Goal: Task Accomplishment & Management: Complete application form

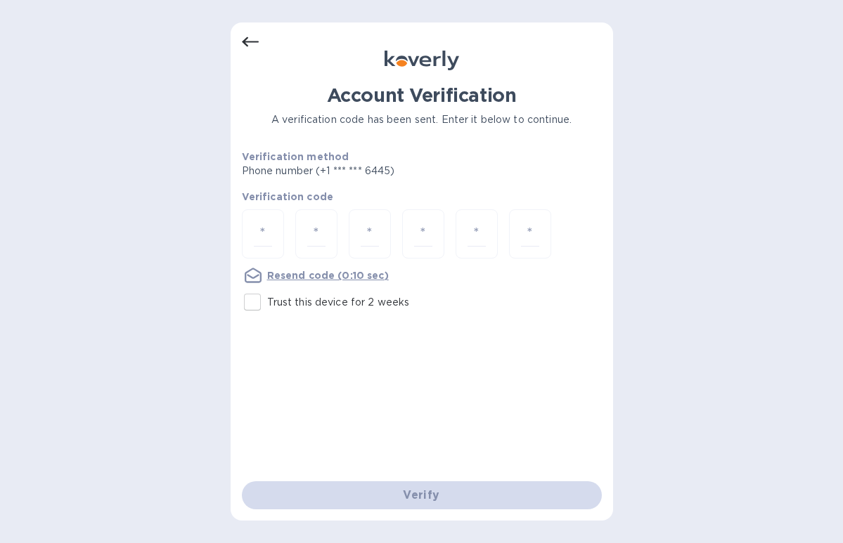
click at [255, 309] on input "Trust this device for 2 weeks" at bounding box center [253, 303] width 30 height 30
checkbox input "true"
click at [261, 245] on input "number" at bounding box center [263, 234] width 18 height 26
type input "4"
type input "5"
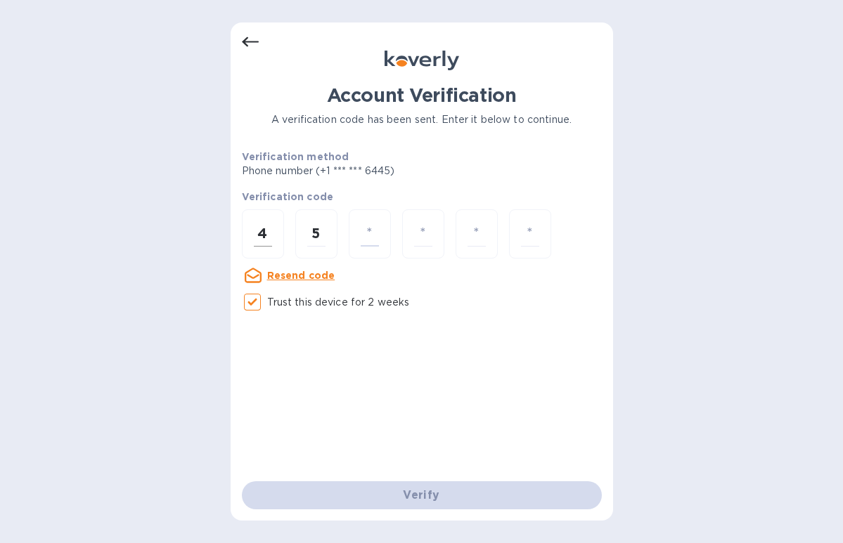
type input "0"
type input "1"
type input "6"
type input "9"
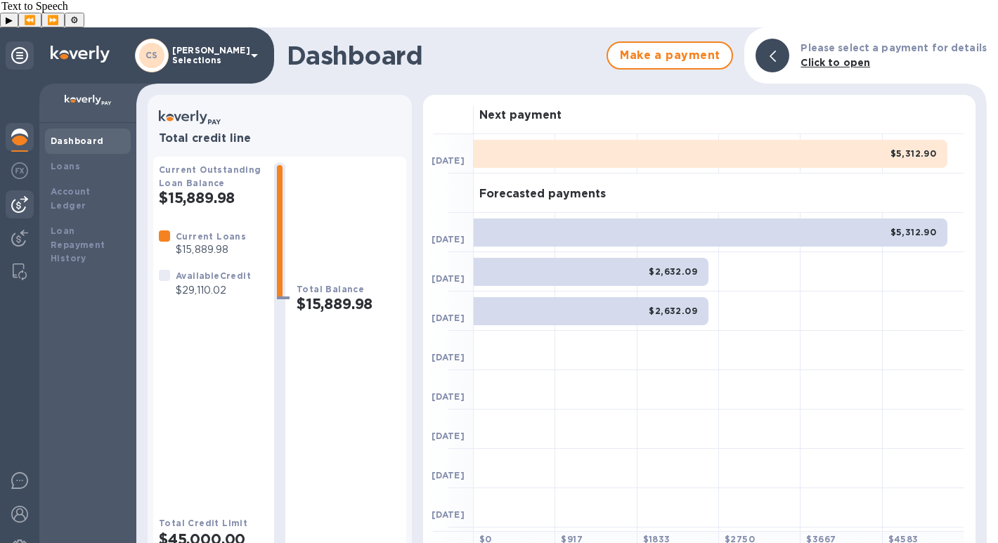
click at [15, 196] on img at bounding box center [19, 204] width 17 height 17
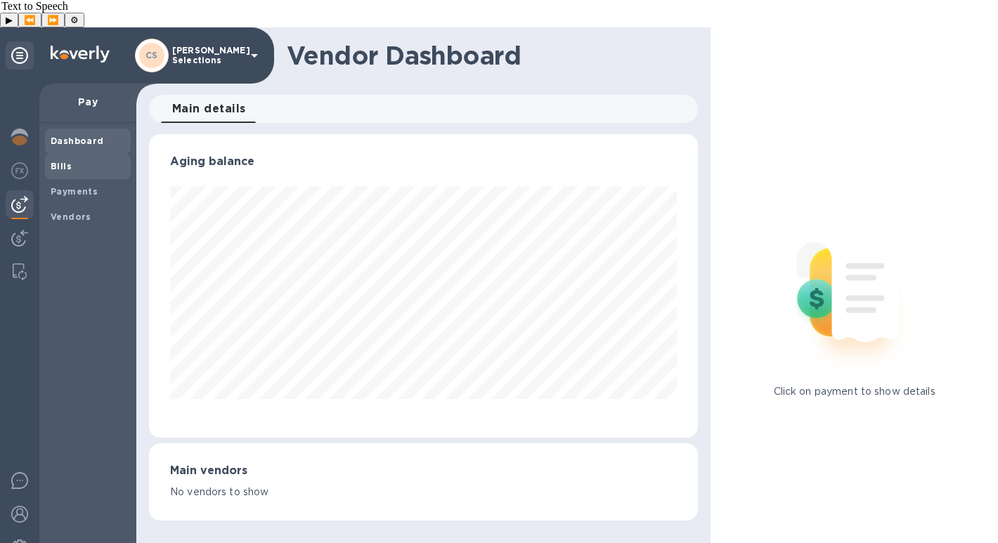
scroll to position [304, 549]
click at [61, 160] on span "Bills" at bounding box center [61, 167] width 21 height 14
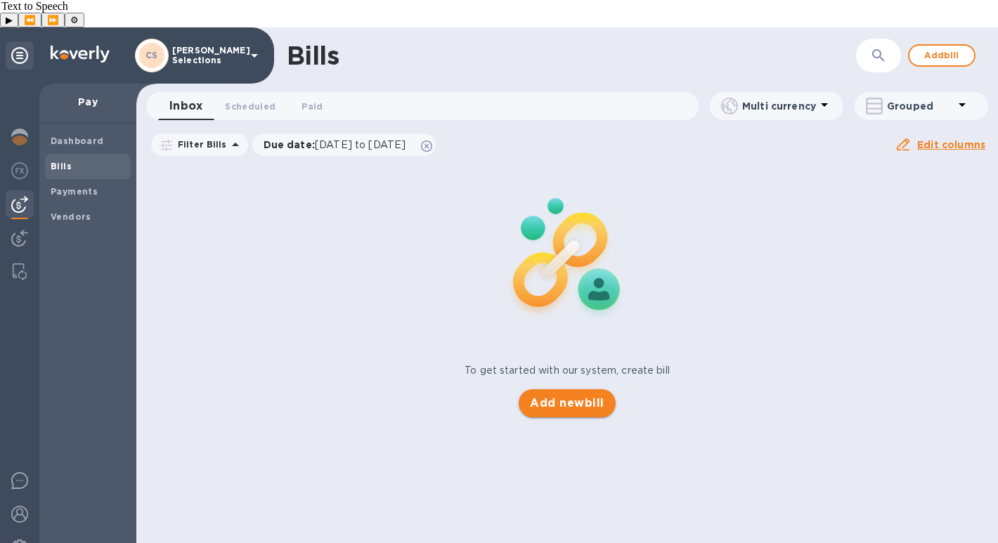
click at [552, 395] on span "Add new bill" at bounding box center [567, 403] width 74 height 17
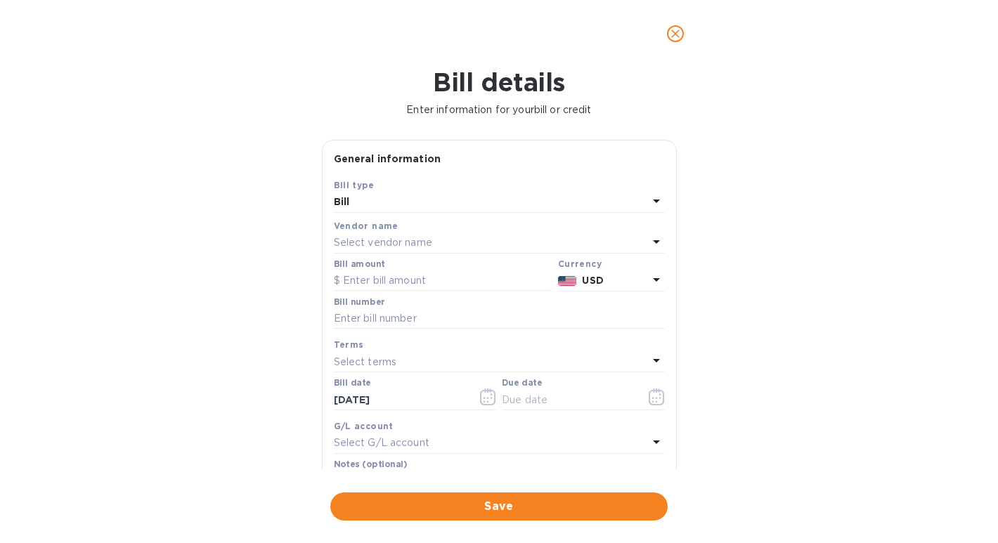
click at [432, 247] on p "Select vendor name" at bounding box center [383, 242] width 98 height 15
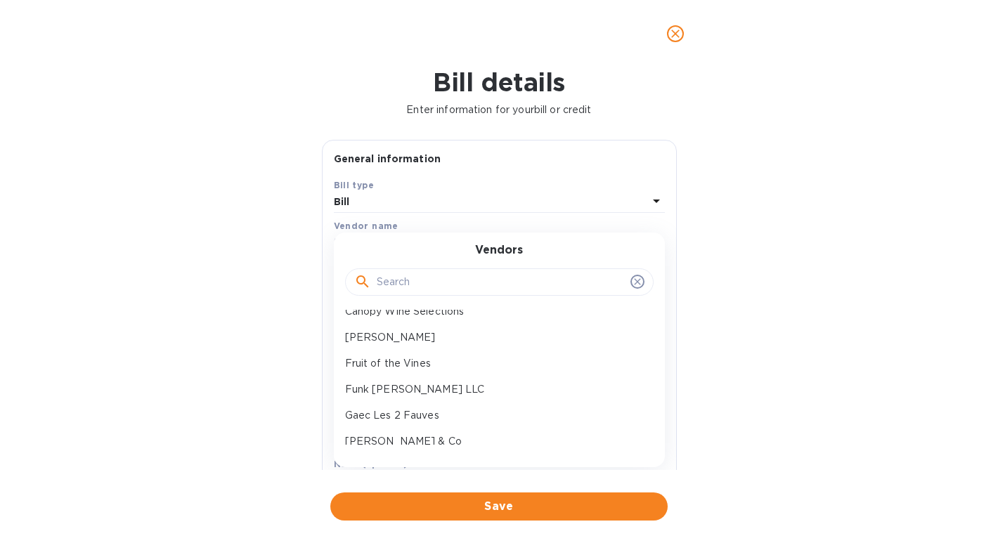
scroll to position [105, 0]
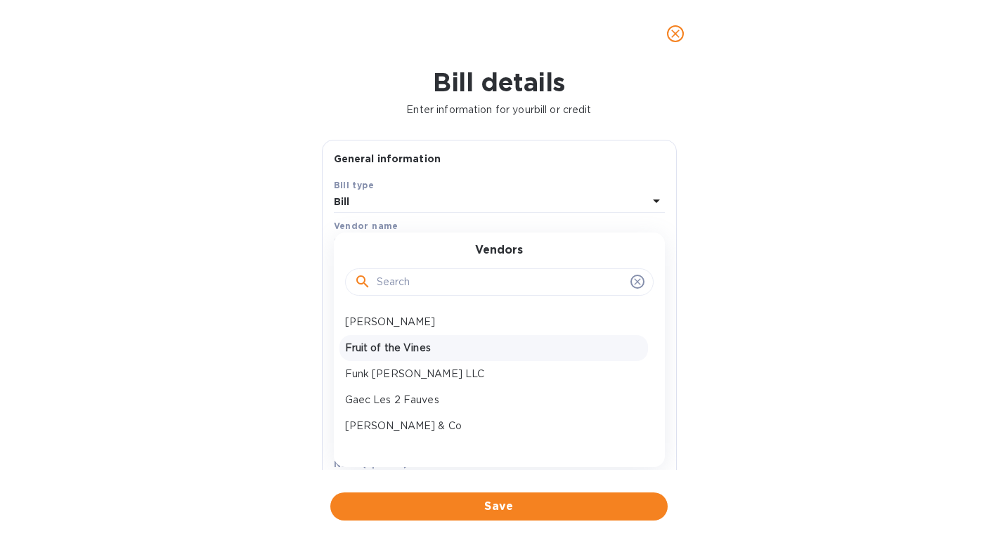
click at [425, 353] on p "Fruit of the Vines" at bounding box center [493, 348] width 297 height 15
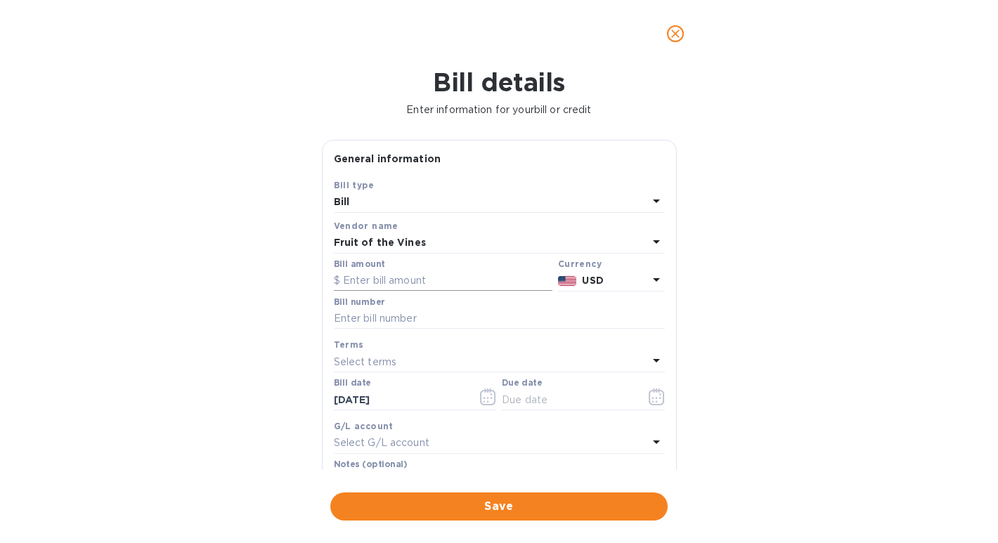
click at [361, 284] on input "text" at bounding box center [443, 281] width 219 height 21
paste input "6,375.00"
type input "6,375.00"
click at [349, 315] on input "text" at bounding box center [499, 319] width 331 height 21
paste input "420198"
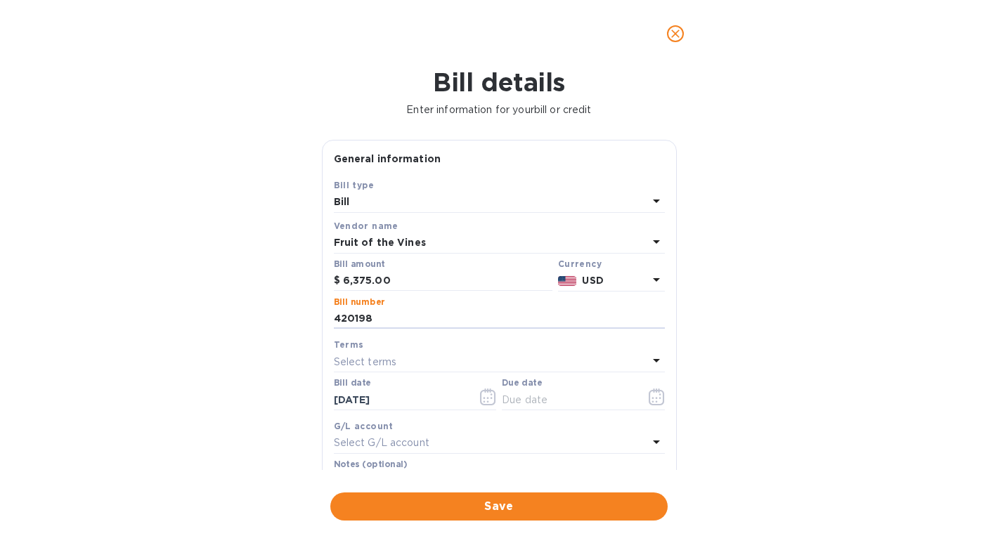
type input "420198"
click at [340, 374] on div "Terms Select terms" at bounding box center [499, 355] width 337 height 41
click at [366, 359] on p "Select terms" at bounding box center [365, 362] width 63 height 15
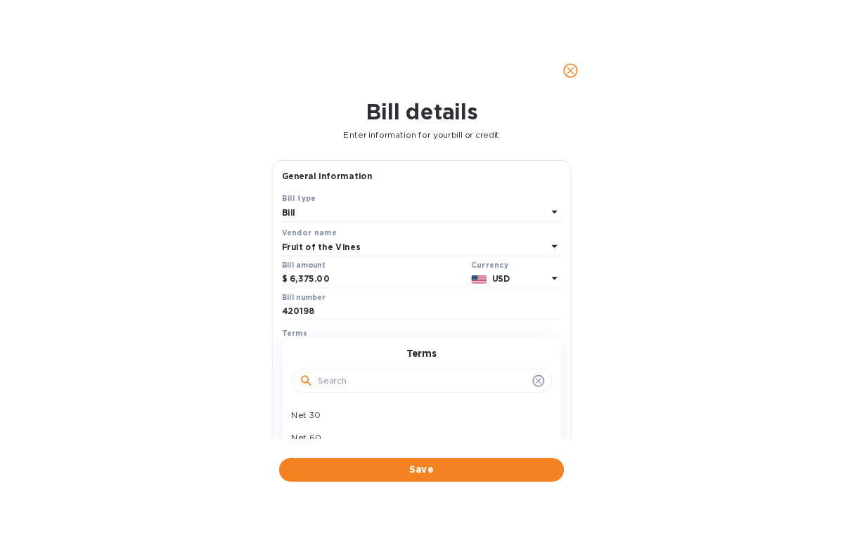
scroll to position [198, 0]
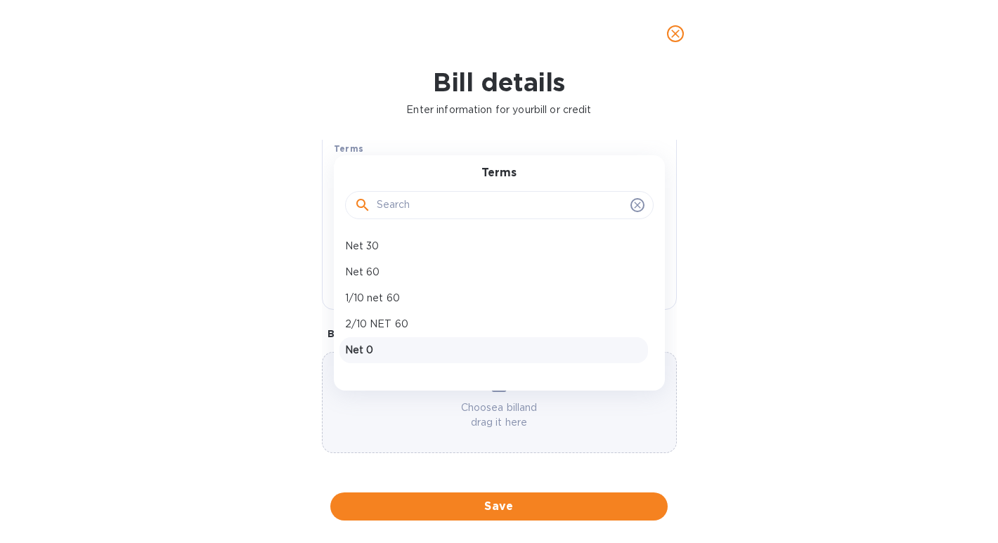
click at [381, 350] on p "Net 0" at bounding box center [493, 350] width 297 height 15
type input "10/06/2025"
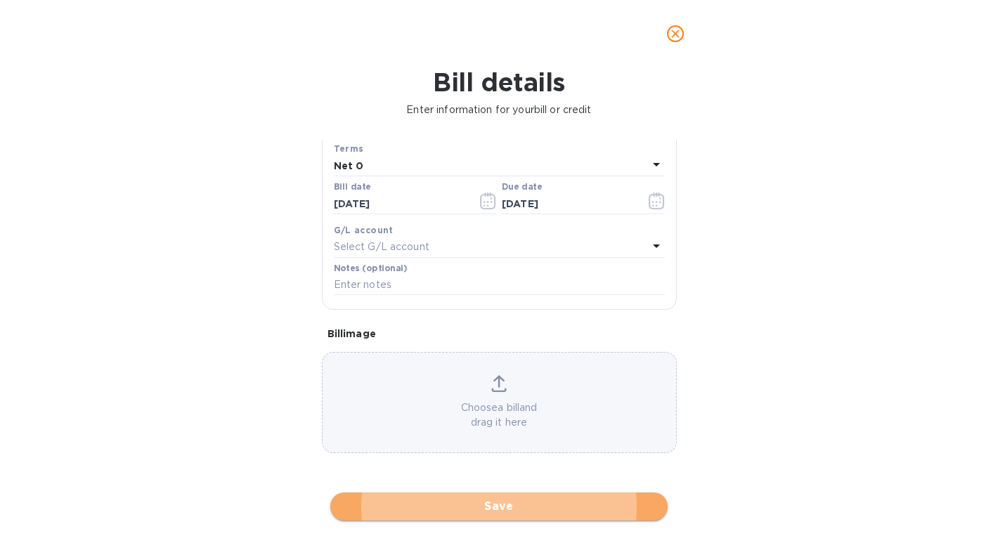
click at [404, 500] on span "Save" at bounding box center [499, 506] width 315 height 17
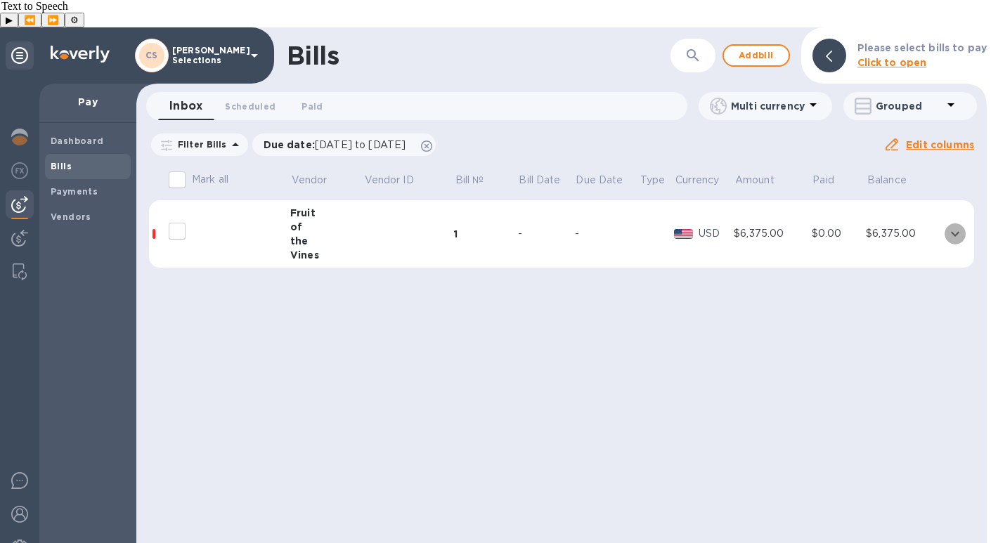
click at [842, 226] on icon "expand row" at bounding box center [955, 234] width 17 height 17
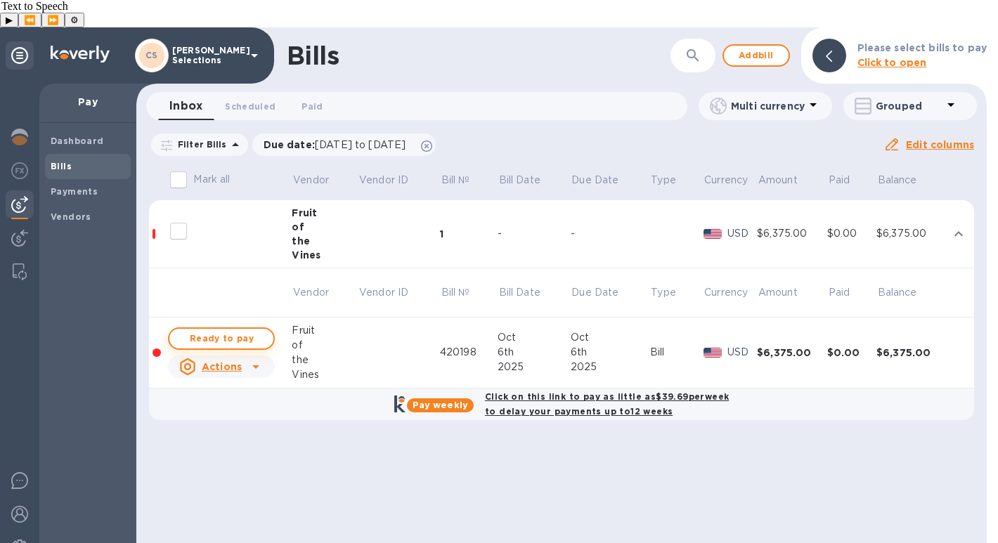
click at [214, 330] on span "Ready to pay" at bounding box center [222, 338] width 82 height 17
checkbox input "true"
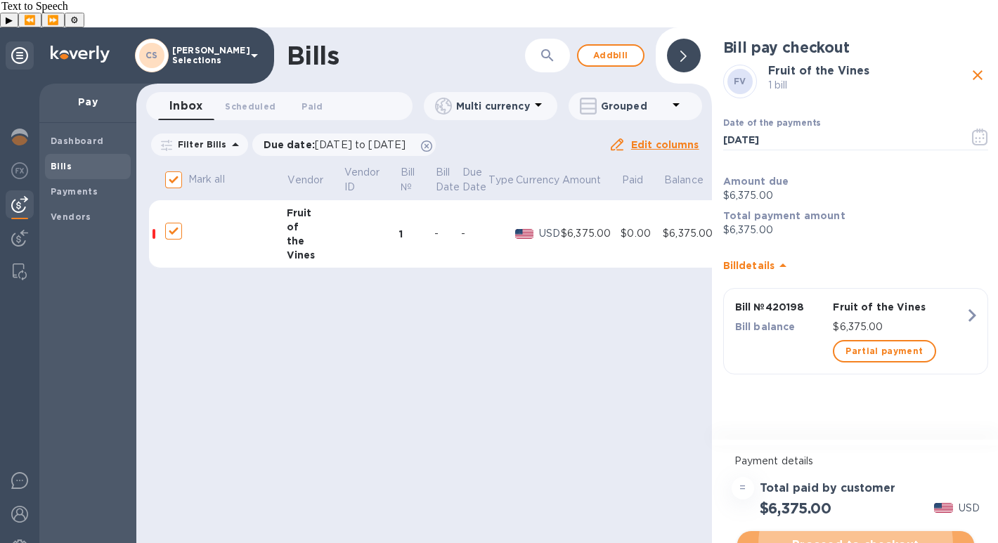
click at [842, 537] on span "Proceed to checkout" at bounding box center [856, 545] width 214 height 17
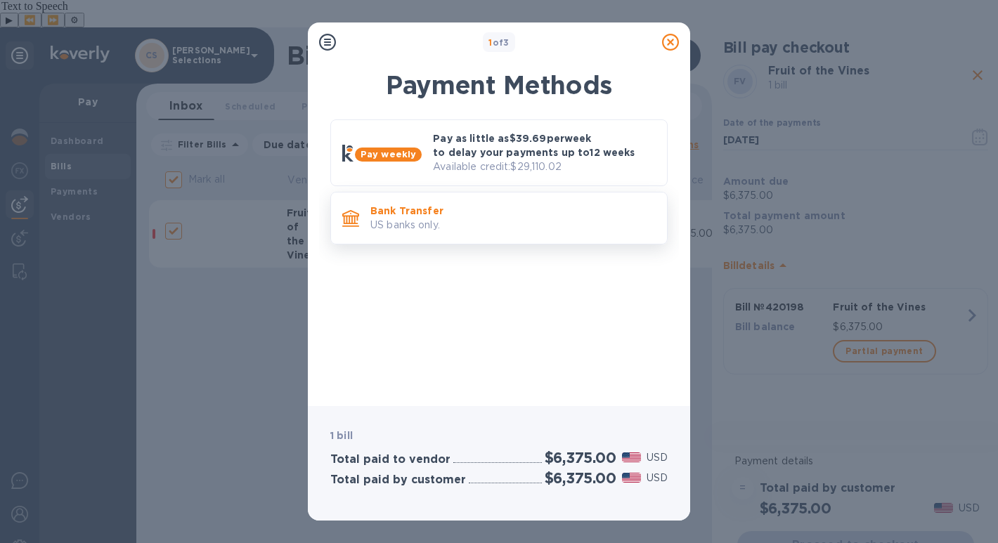
click at [457, 226] on p "US banks only." at bounding box center [512, 225] width 285 height 15
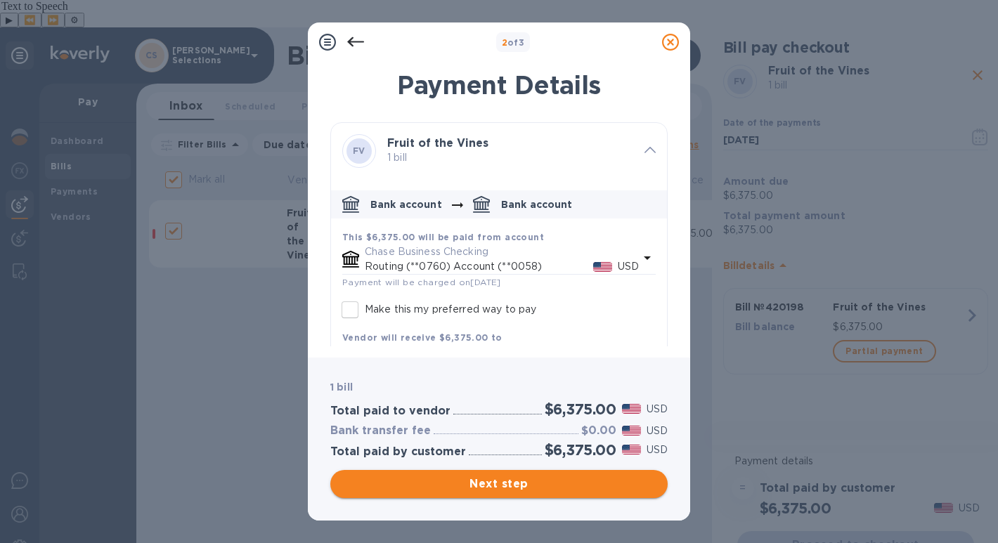
click at [491, 482] on span "Next step" at bounding box center [499, 484] width 315 height 17
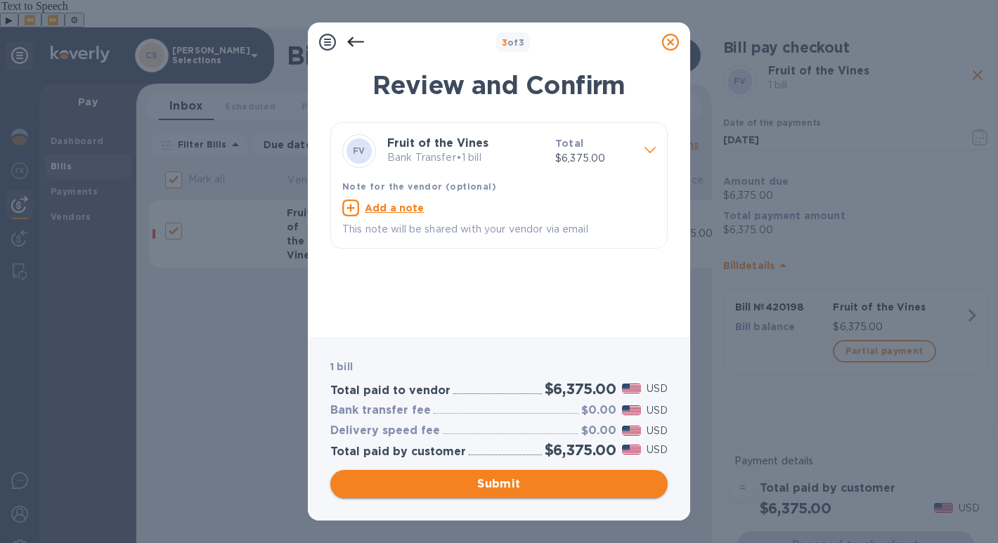
click at [491, 482] on span "Submit" at bounding box center [499, 484] width 315 height 17
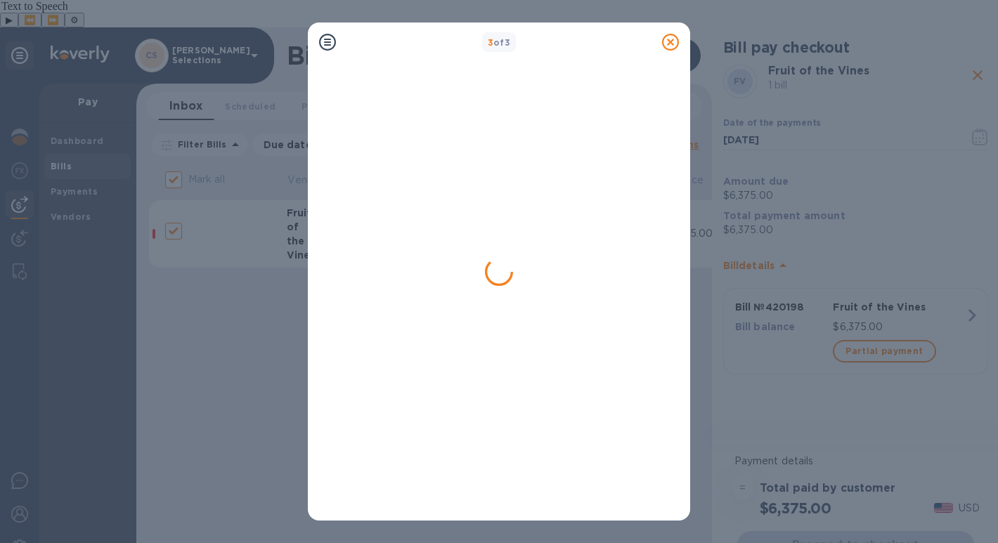
checkbox input "false"
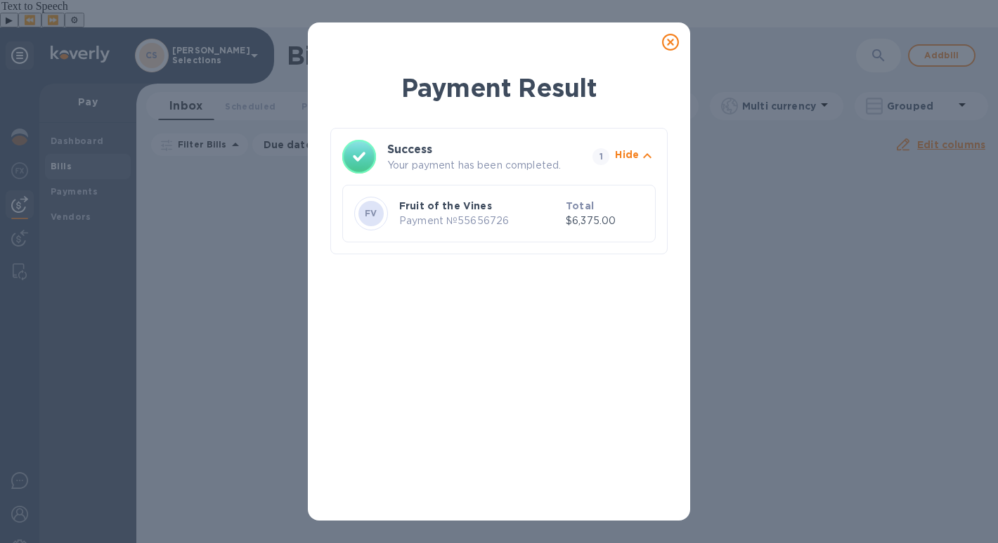
click at [674, 37] on icon at bounding box center [670, 42] width 17 height 17
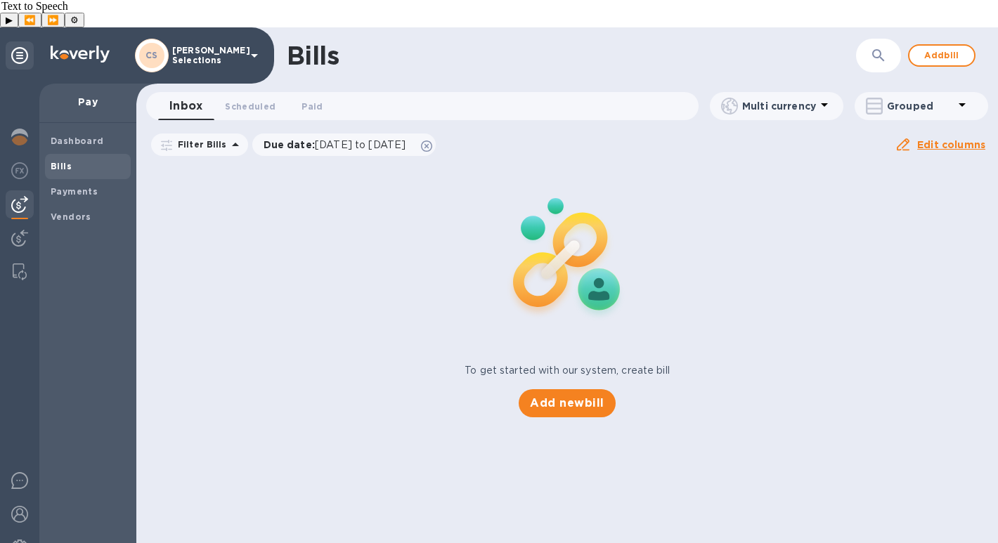
click at [385, 380] on div "To get started with our system, create bill Add new bill" at bounding box center [567, 290] width 873 height 265
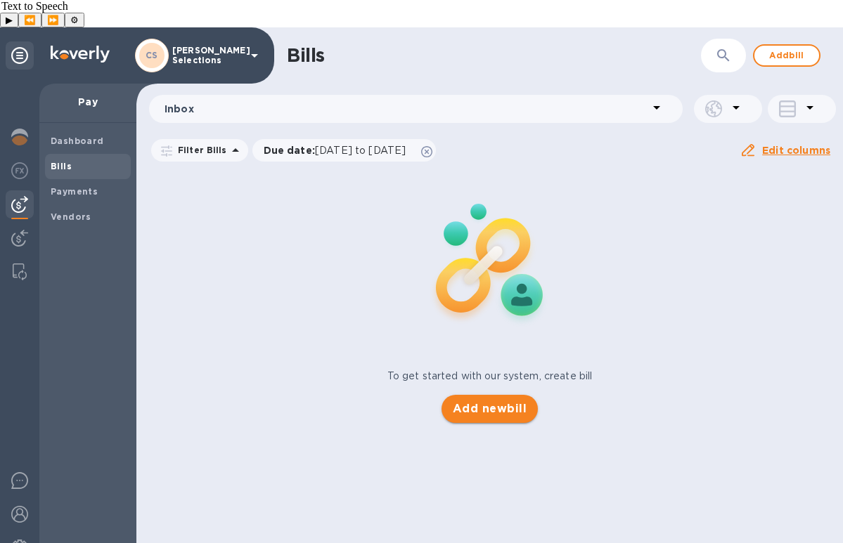
click at [489, 401] on span "Add new bill" at bounding box center [490, 409] width 74 height 17
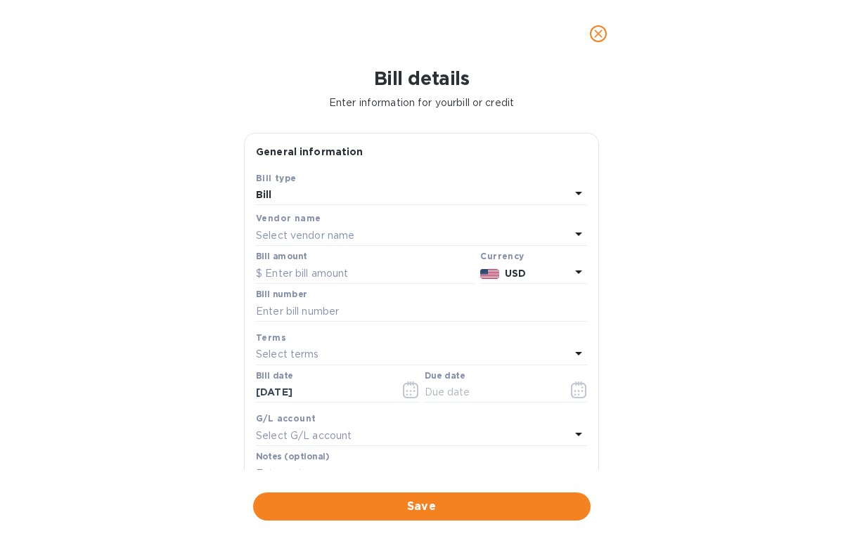
click at [360, 235] on div "Select vendor name" at bounding box center [413, 236] width 314 height 20
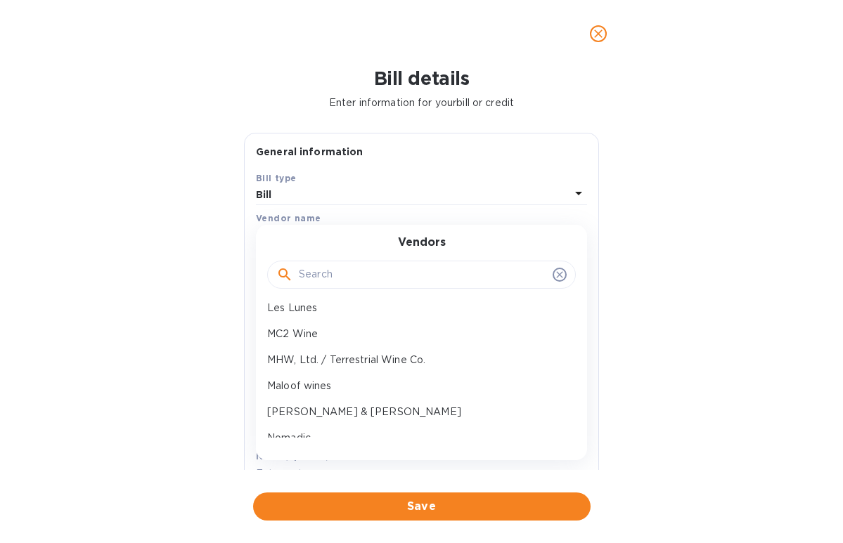
scroll to position [376, 0]
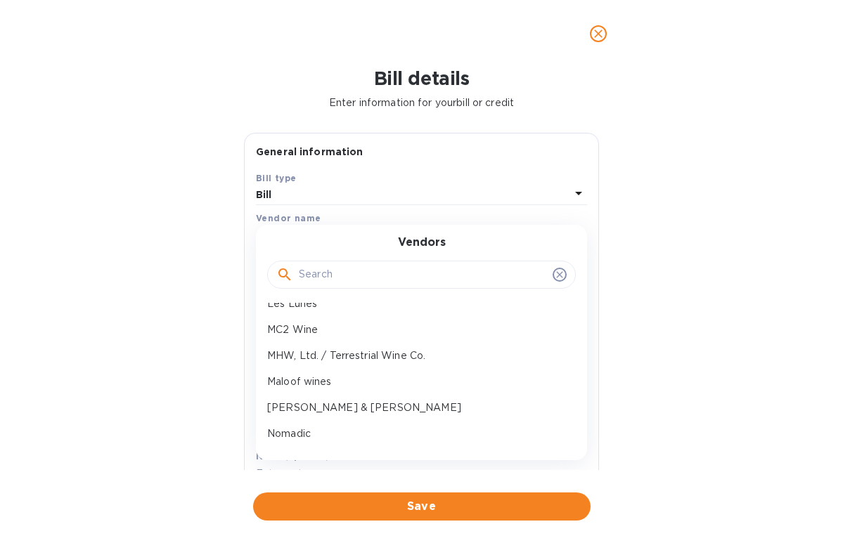
click at [363, 369] on div "Maloof wines" at bounding box center [415, 382] width 309 height 26
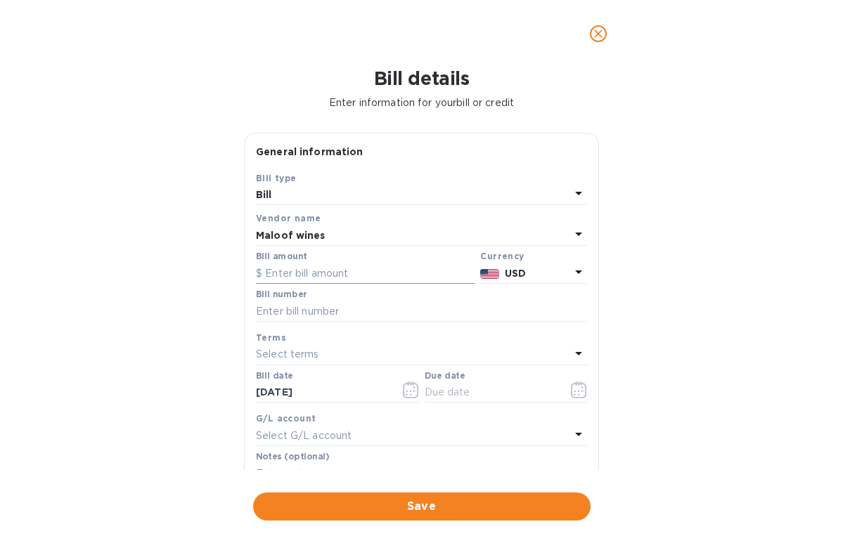
click at [311, 279] on input "text" at bounding box center [365, 273] width 219 height 21
type input "960.00"
click at [297, 316] on input "text" at bounding box center [421, 311] width 331 height 21
paste input "1943"
type input "1943"
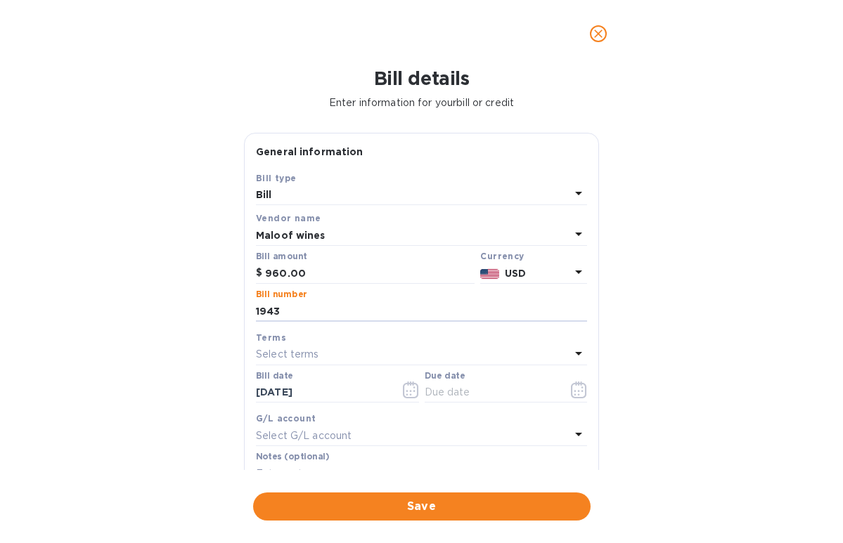
click at [298, 348] on div "Select terms" at bounding box center [413, 355] width 314 height 20
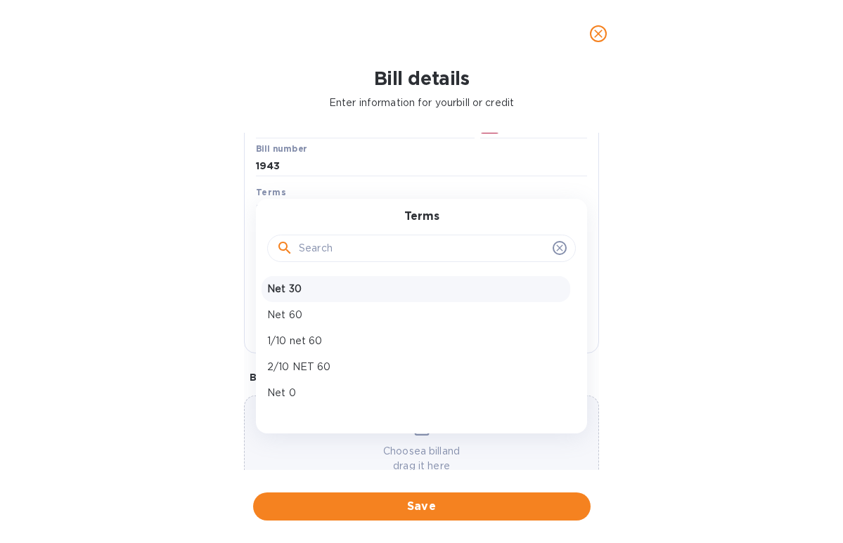
scroll to position [190, 0]
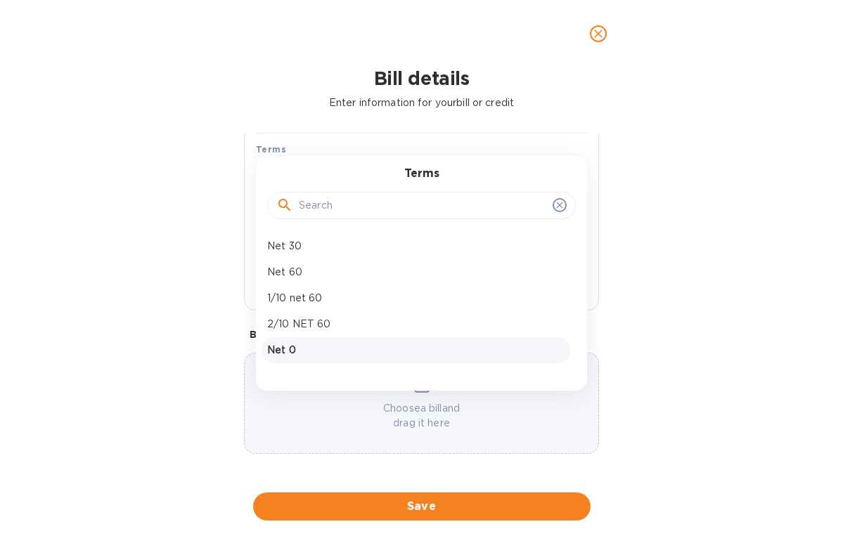
click at [322, 349] on p "Net 0" at bounding box center [415, 350] width 297 height 15
type input "10/06/2025"
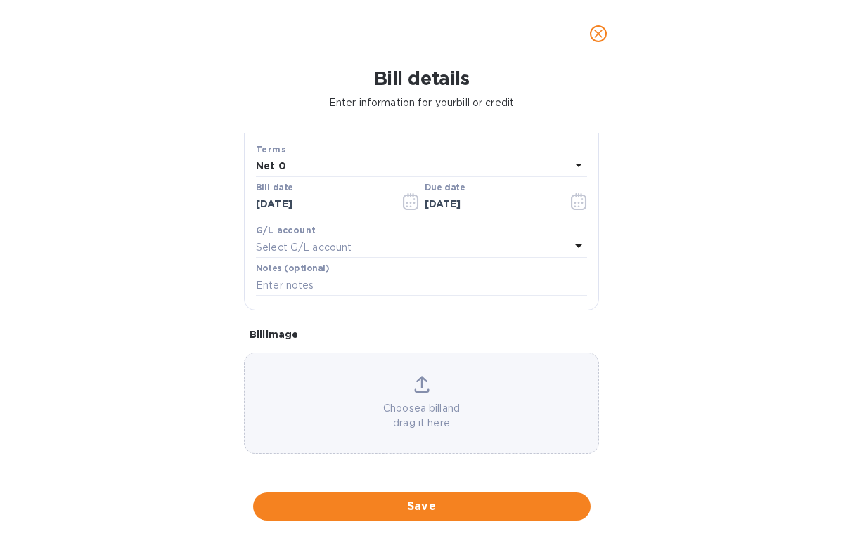
click at [590, 259] on div "Save Bill type Bill Vendor name Maloof wines Bill amount $ 960.00 Currency USD …" at bounding box center [422, 146] width 354 height 328
click at [427, 496] on button "Save" at bounding box center [421, 507] width 337 height 28
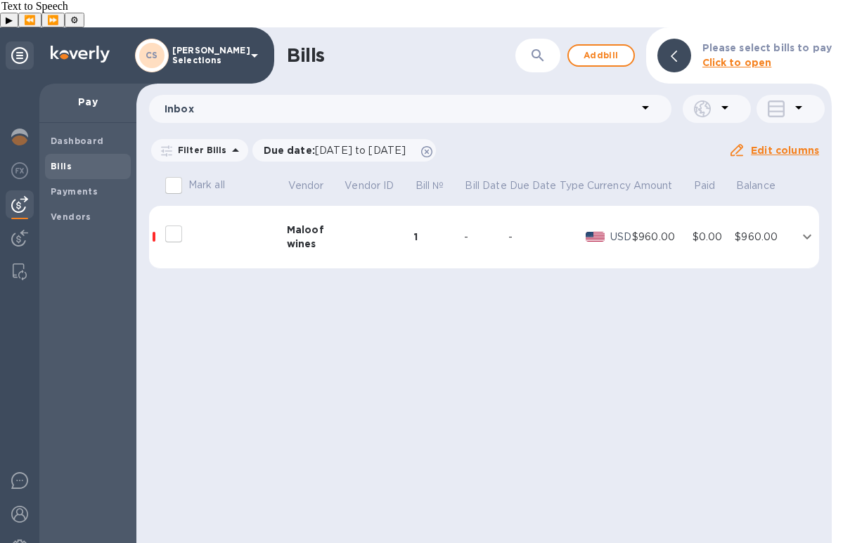
click at [802, 228] on icon "expand row" at bounding box center [807, 236] width 17 height 17
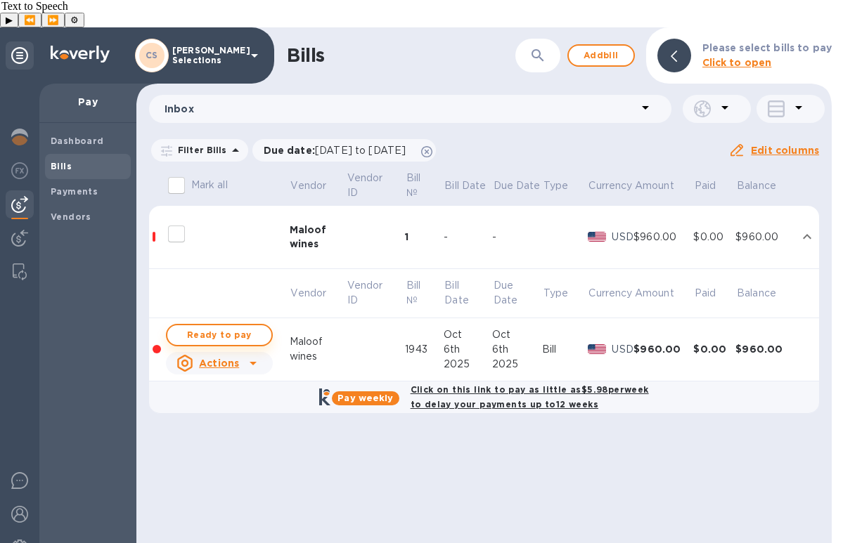
click at [235, 327] on span "Ready to pay" at bounding box center [220, 335] width 82 height 17
checkbox input "true"
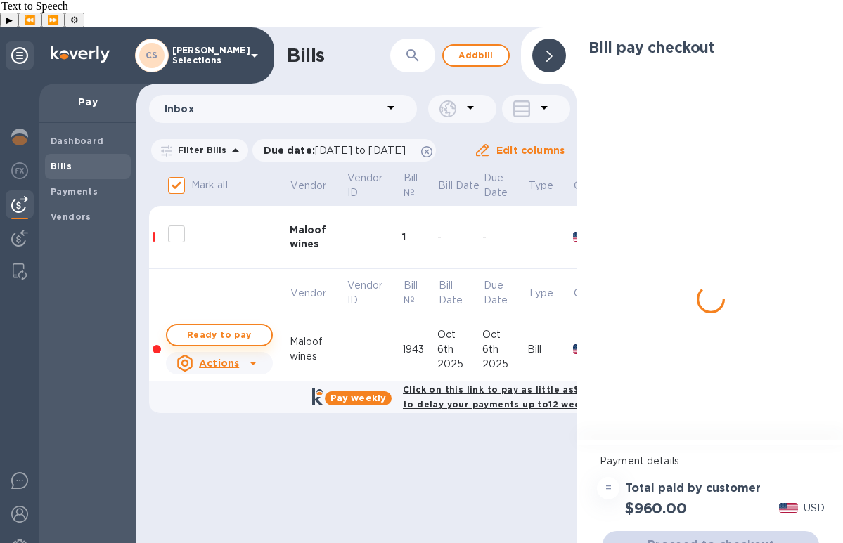
checkbox input "true"
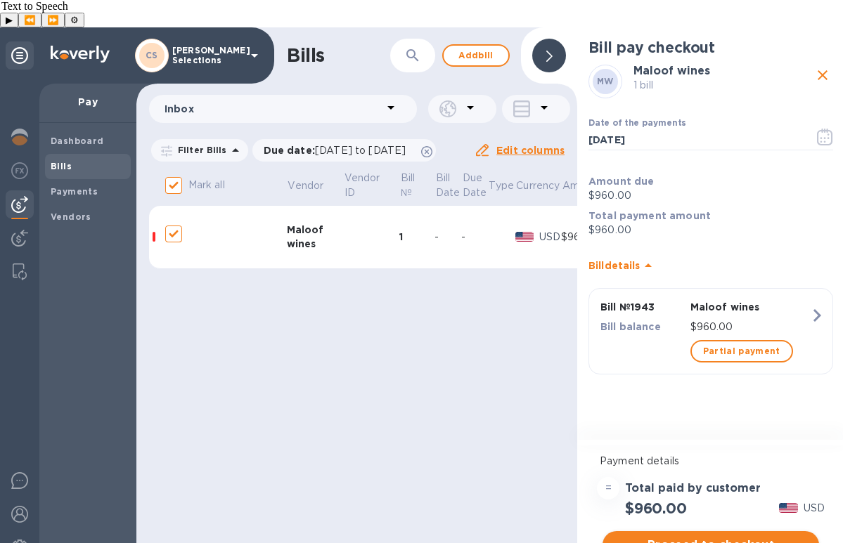
click at [714, 537] on span "Proceed to checkout" at bounding box center [711, 545] width 194 height 17
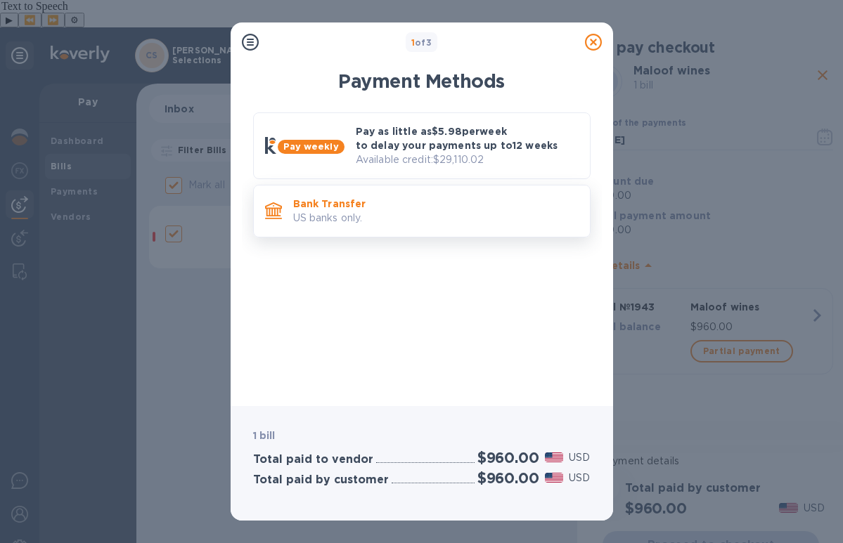
click at [404, 208] on p "Bank Transfer" at bounding box center [435, 204] width 285 height 14
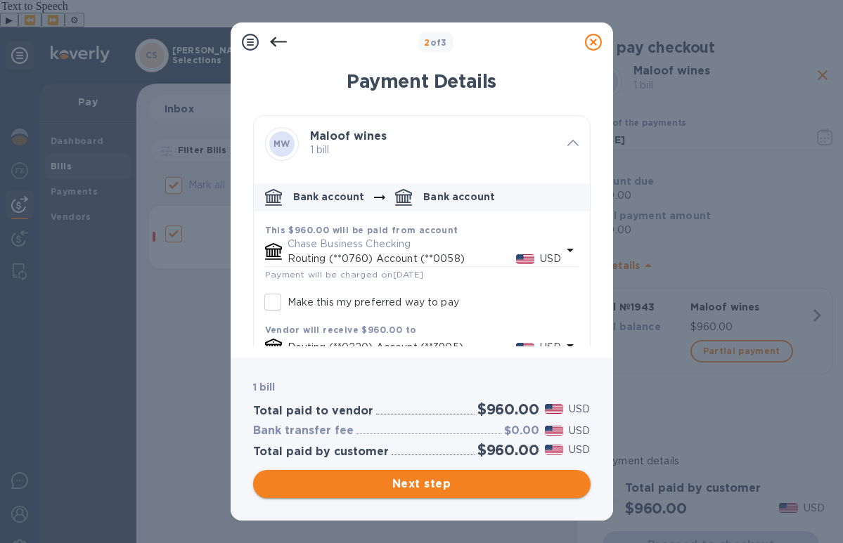
click at [424, 488] on span "Next step" at bounding box center [421, 484] width 315 height 17
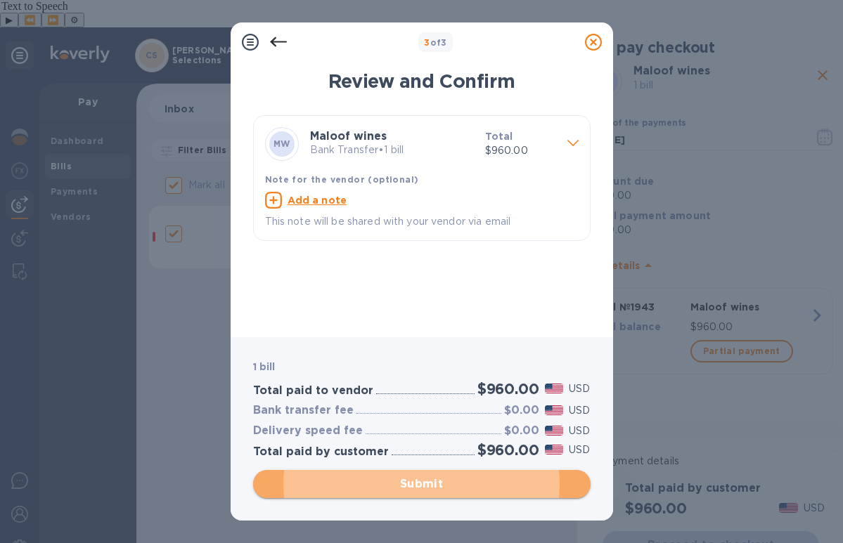
click at [428, 485] on span "Submit" at bounding box center [421, 484] width 315 height 17
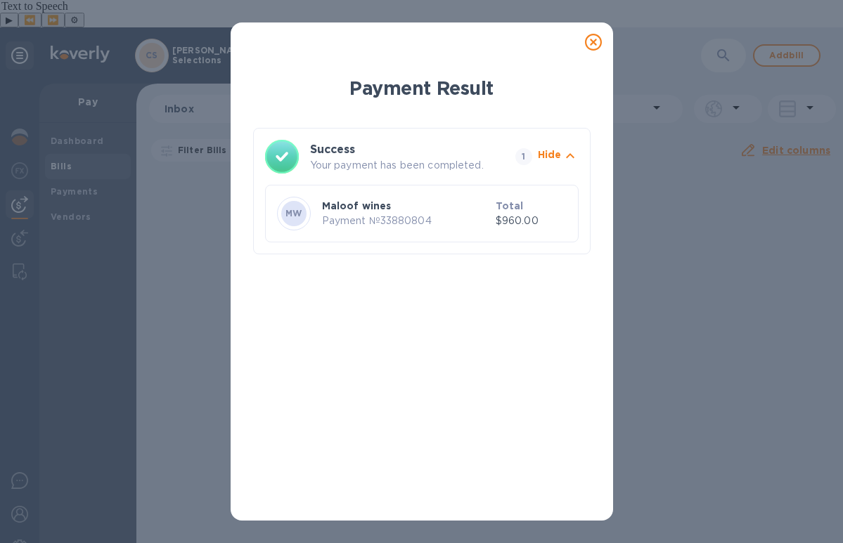
click at [589, 44] on icon at bounding box center [593, 42] width 17 height 17
